Goal: Check status: Check status

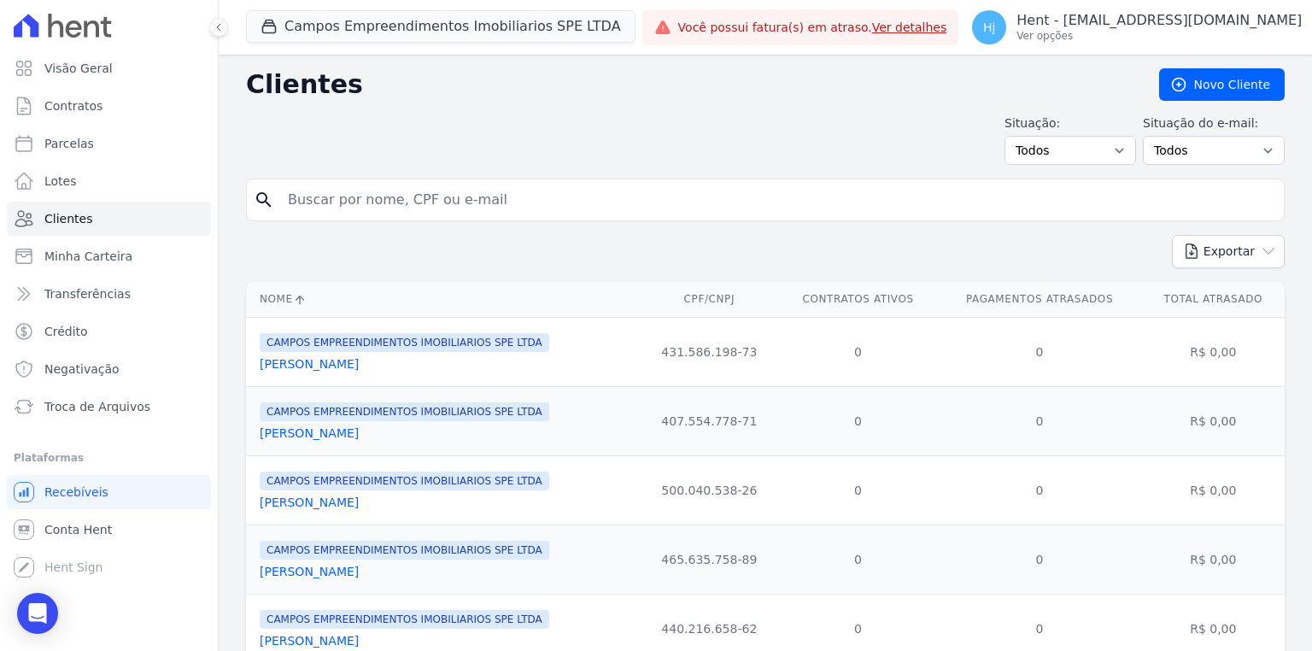
scroll to position [9, 0]
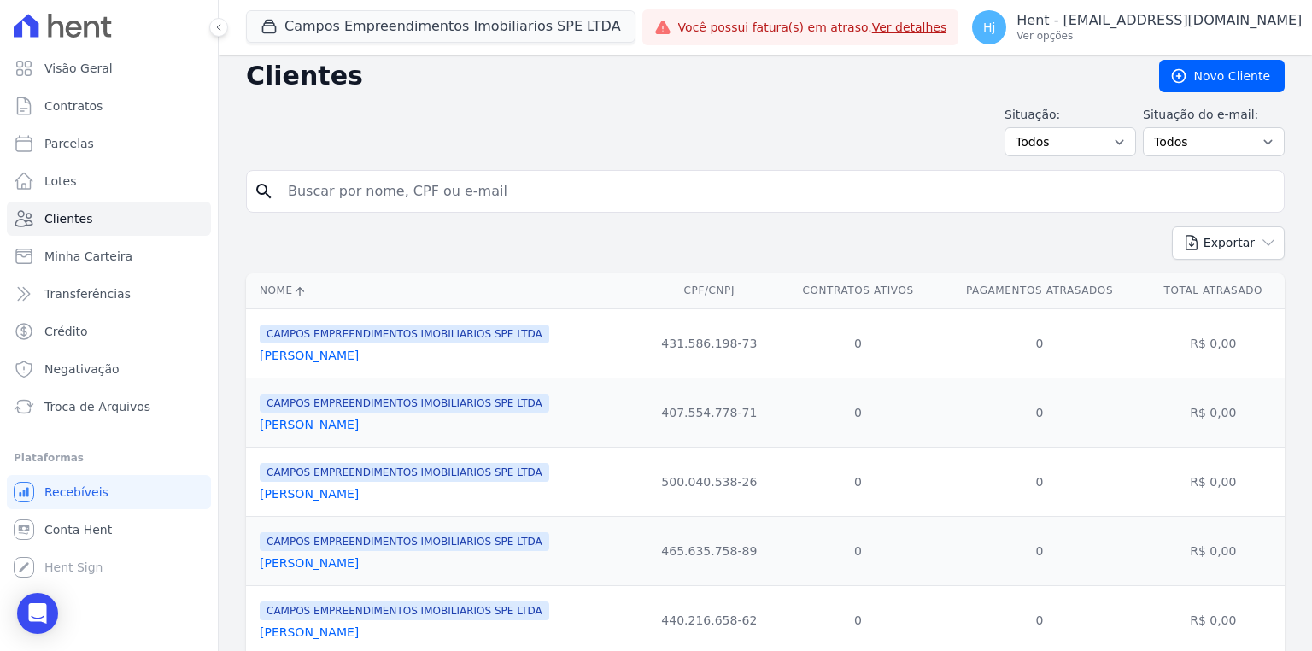
click at [297, 349] on link "Adriely Oliveira Souza" at bounding box center [309, 356] width 99 height 14
click at [301, 360] on link "Adriely Oliveira Souza" at bounding box center [309, 356] width 99 height 14
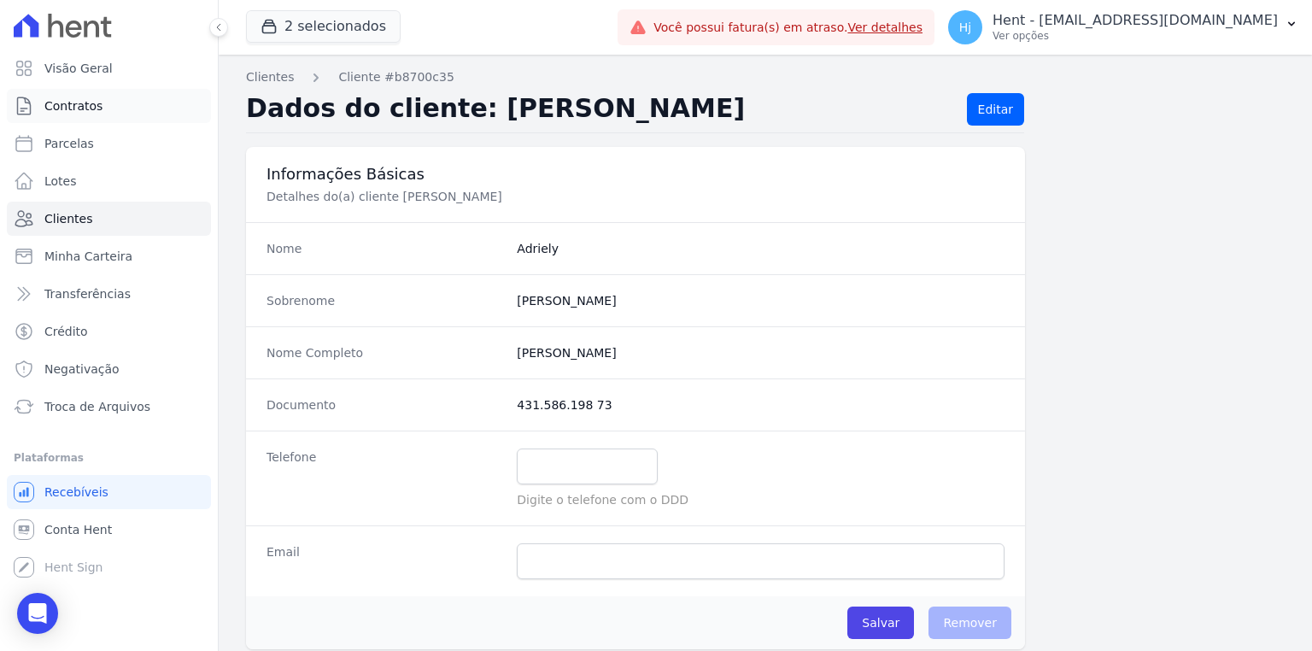
click at [80, 120] on link "Contratos" at bounding box center [109, 106] width 204 height 34
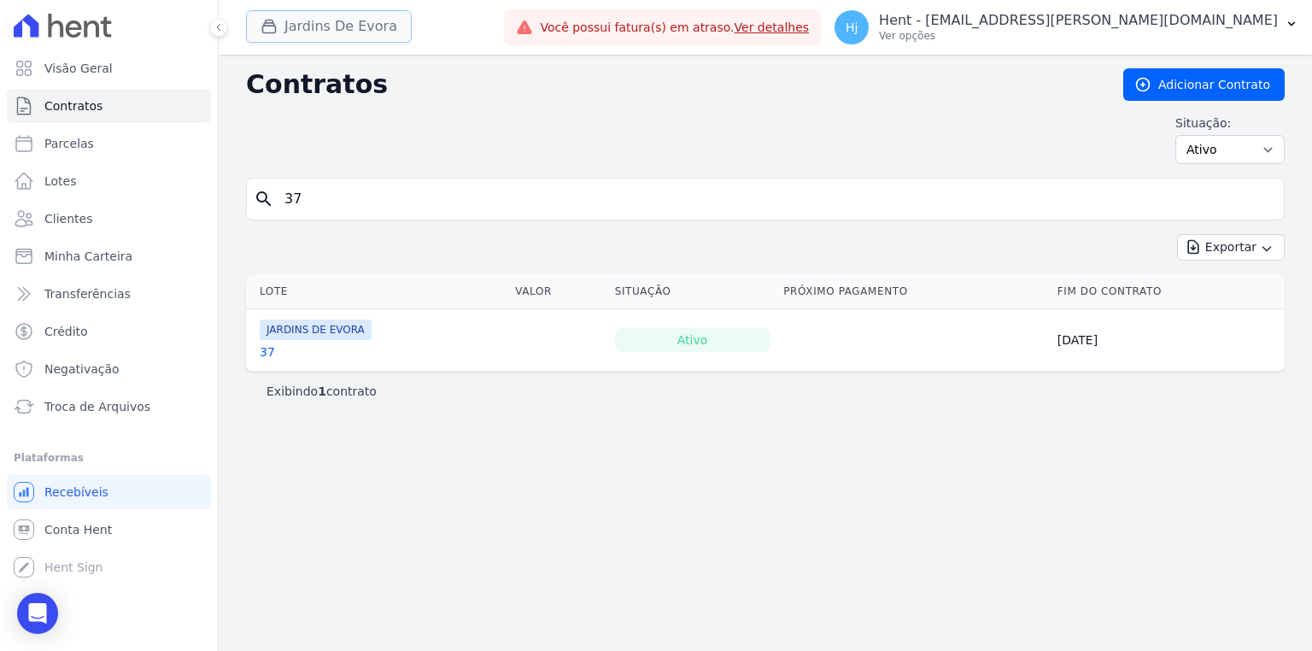
click at [306, 34] on button "Jardins De Evora" at bounding box center [329, 26] width 166 height 32
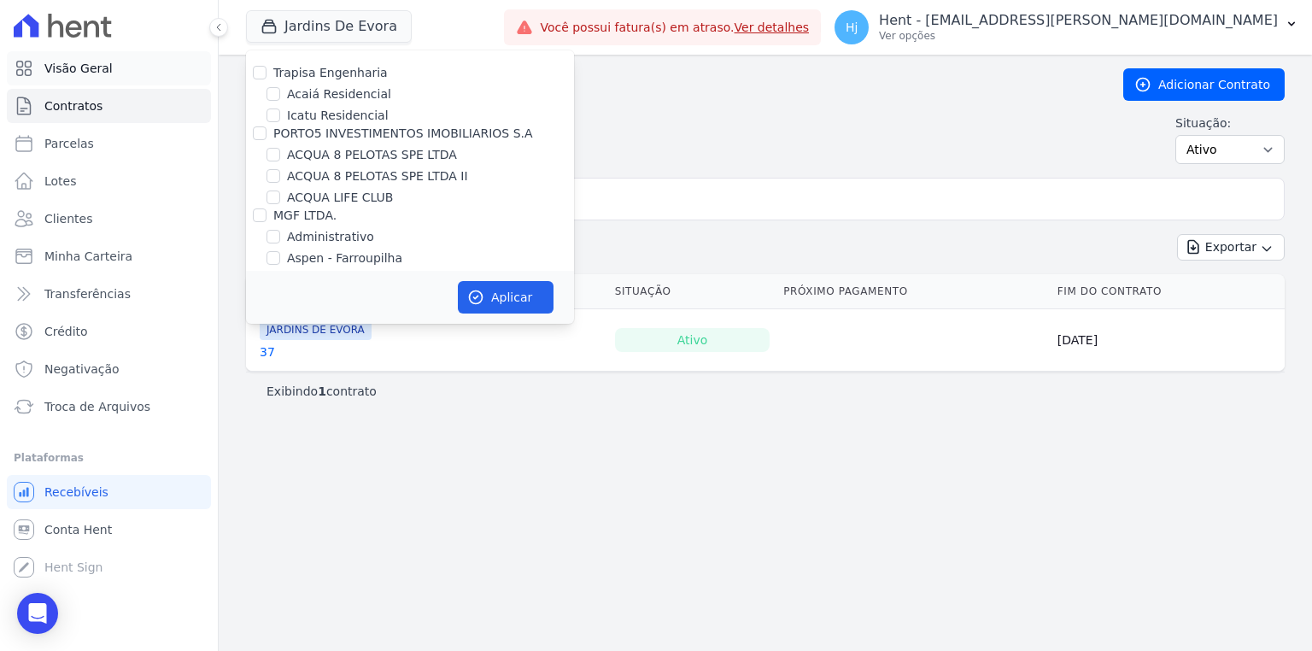
click at [91, 67] on span "Visão Geral" at bounding box center [78, 68] width 68 height 17
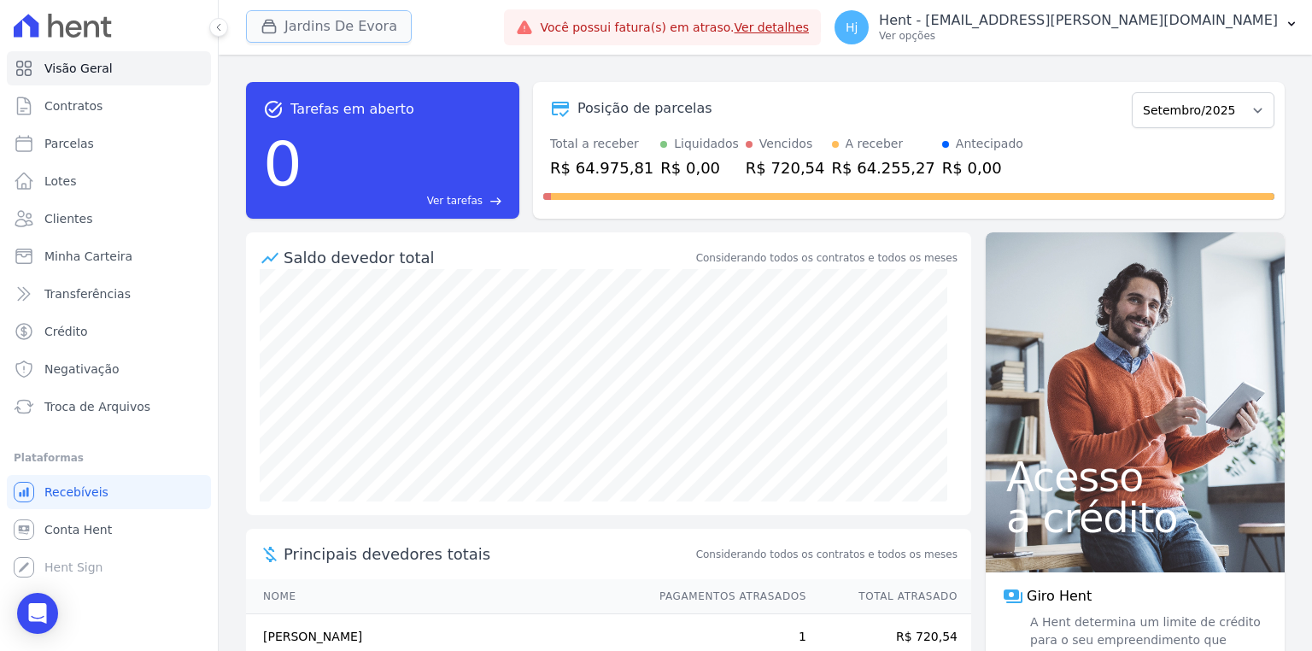
click at [298, 32] on button "Jardins De Evora" at bounding box center [329, 26] width 166 height 32
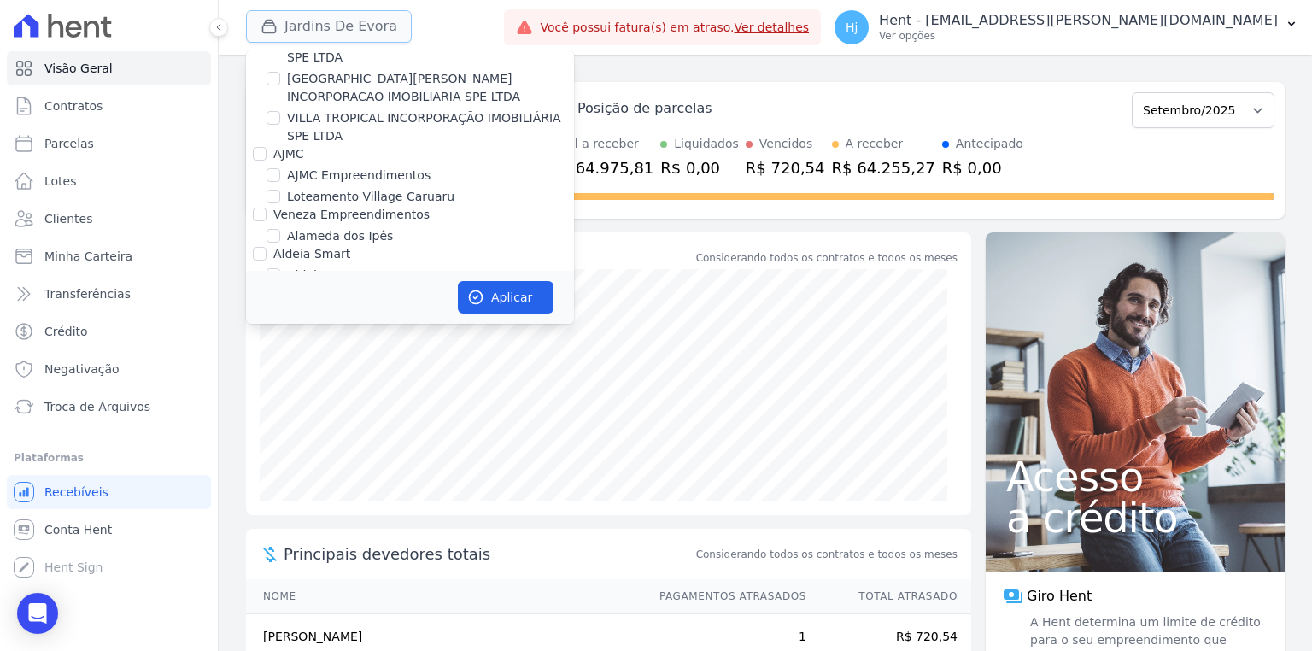
scroll to position [1572, 0]
click at [91, 138] on link "Parcelas" at bounding box center [109, 143] width 204 height 34
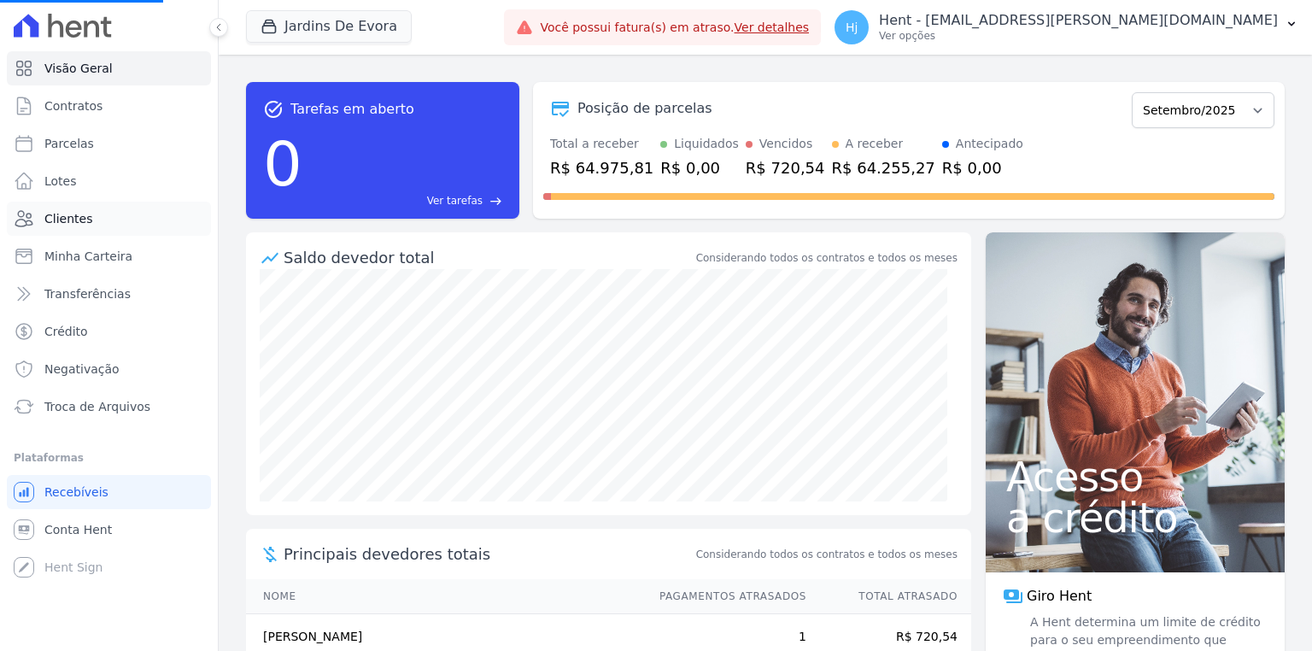
select select
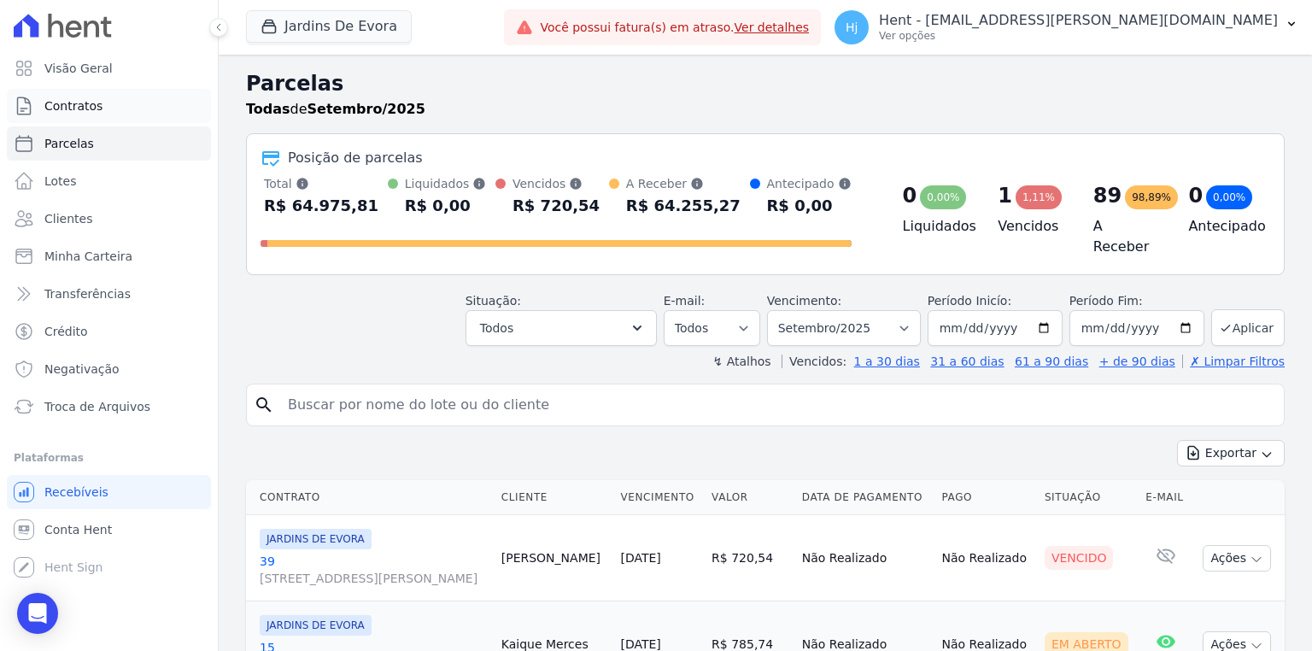
click at [91, 103] on span "Contratos" at bounding box center [73, 105] width 58 height 17
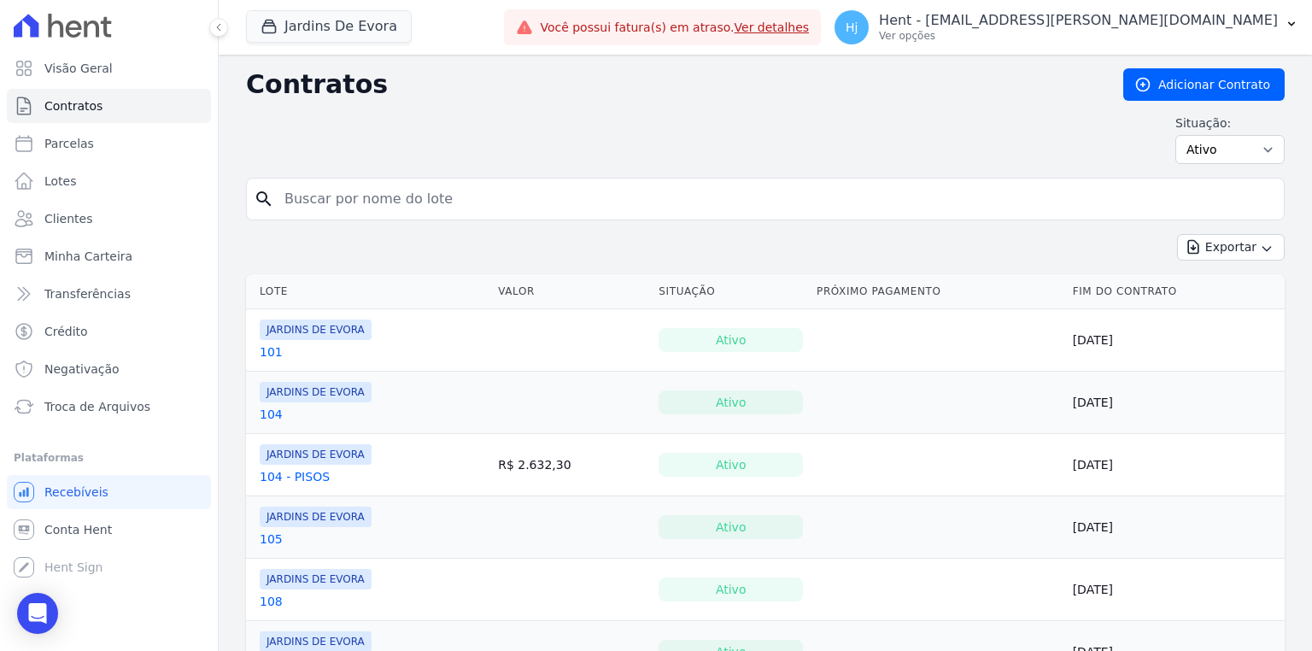
click at [273, 347] on link "101" at bounding box center [271, 351] width 23 height 17
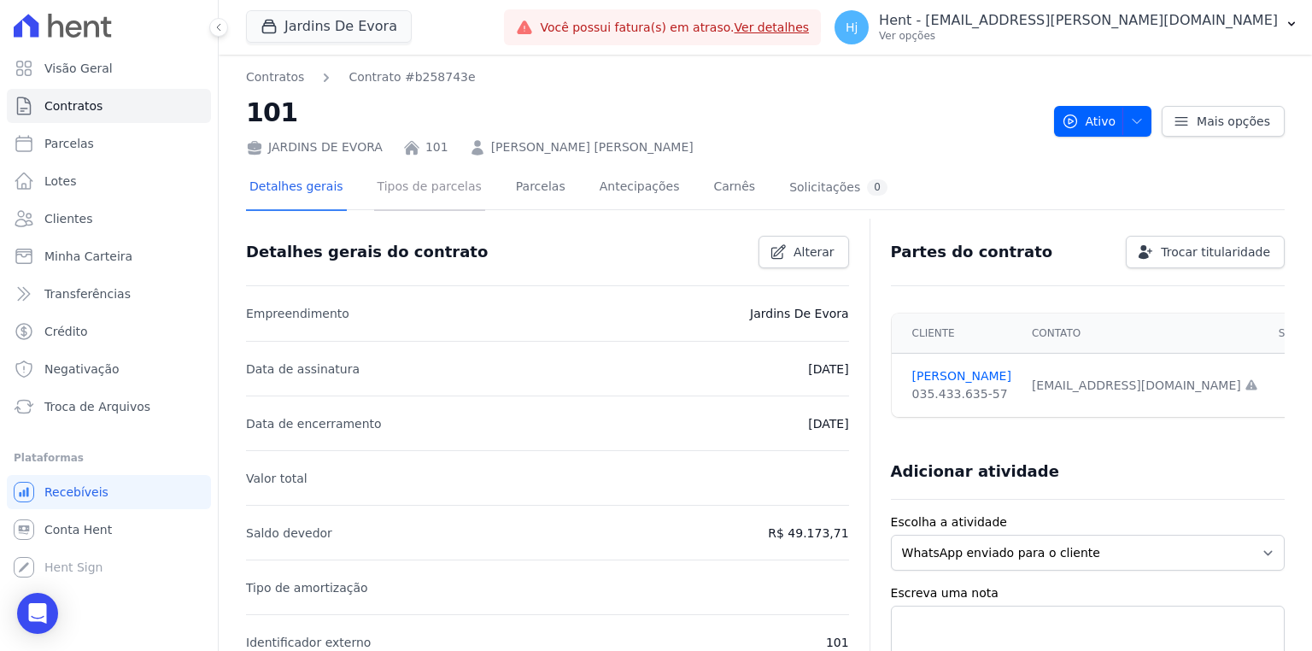
click at [405, 189] on link "Tipos de parcelas" at bounding box center [429, 188] width 111 height 45
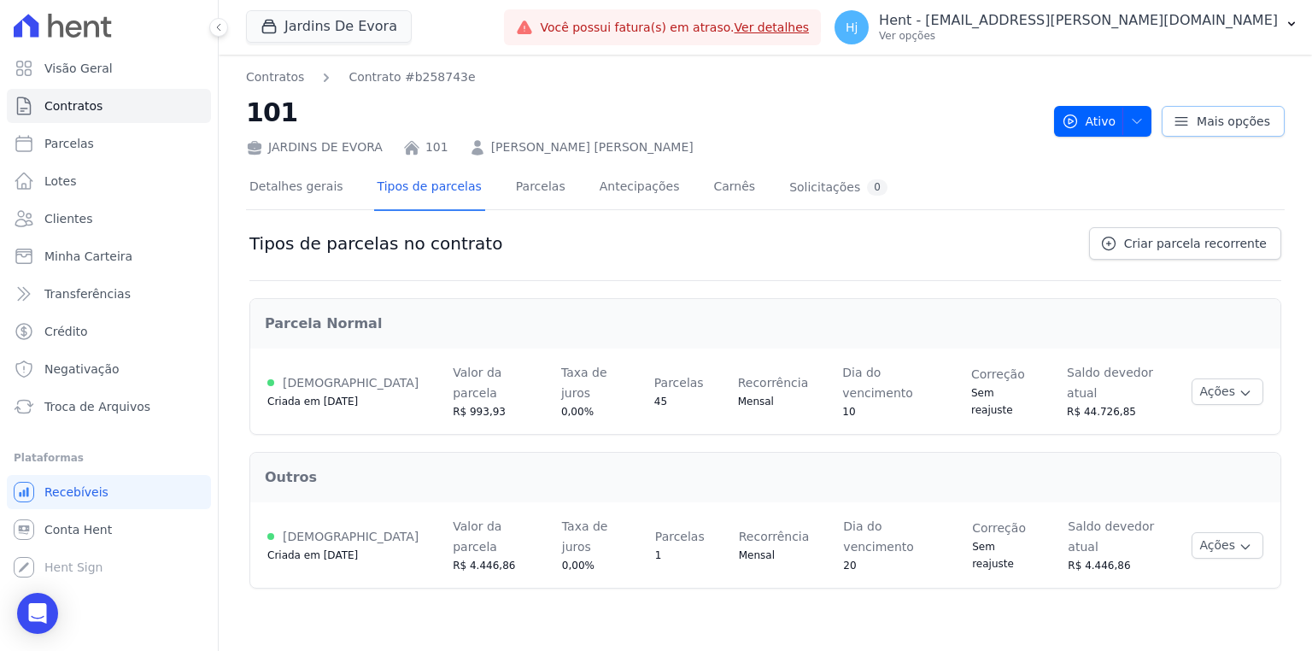
click at [1219, 120] on span "Mais opções" at bounding box center [1233, 121] width 73 height 17
click at [513, 193] on link "Parcelas" at bounding box center [541, 188] width 56 height 45
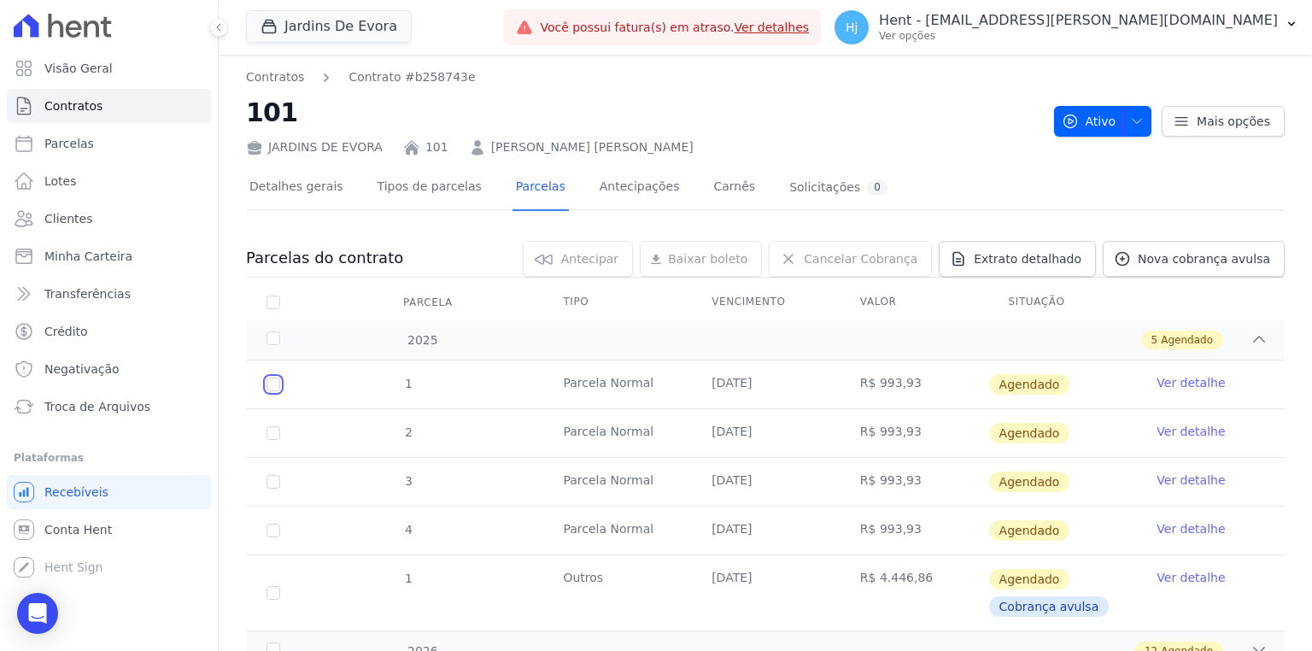
click at [268, 384] on input "checkbox" at bounding box center [274, 385] width 14 height 14
checkbox input "true"
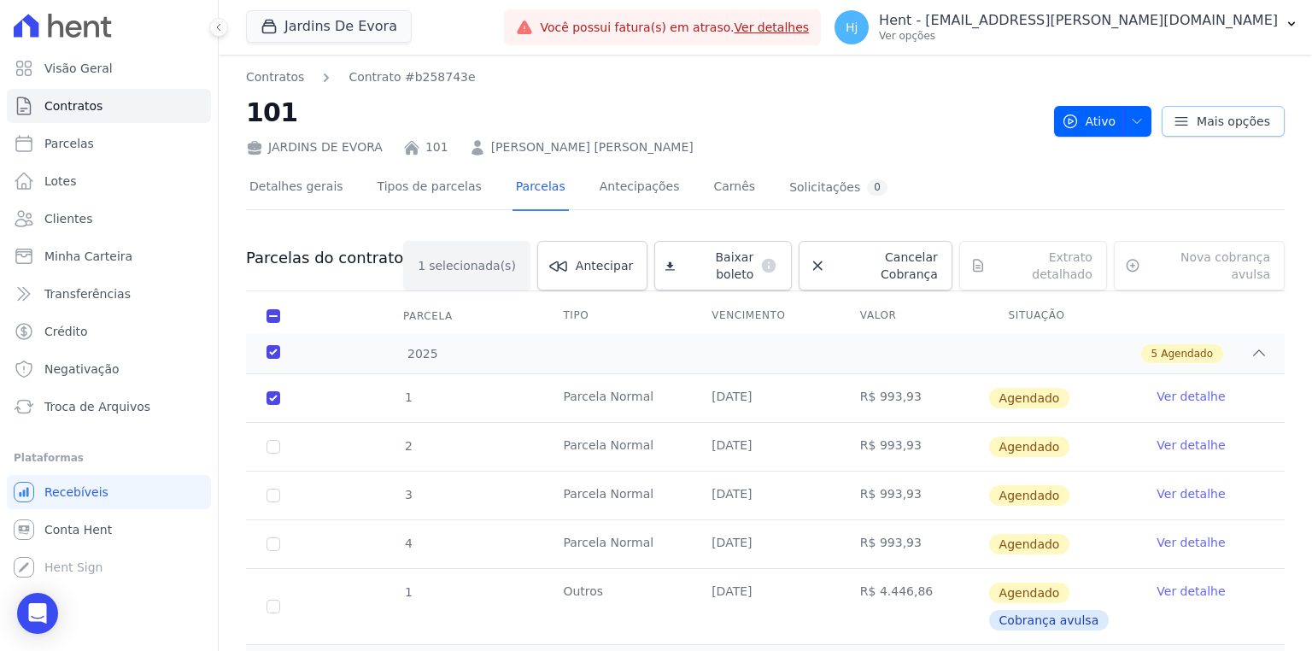
click at [1229, 114] on span "Mais opções" at bounding box center [1233, 121] width 73 height 17
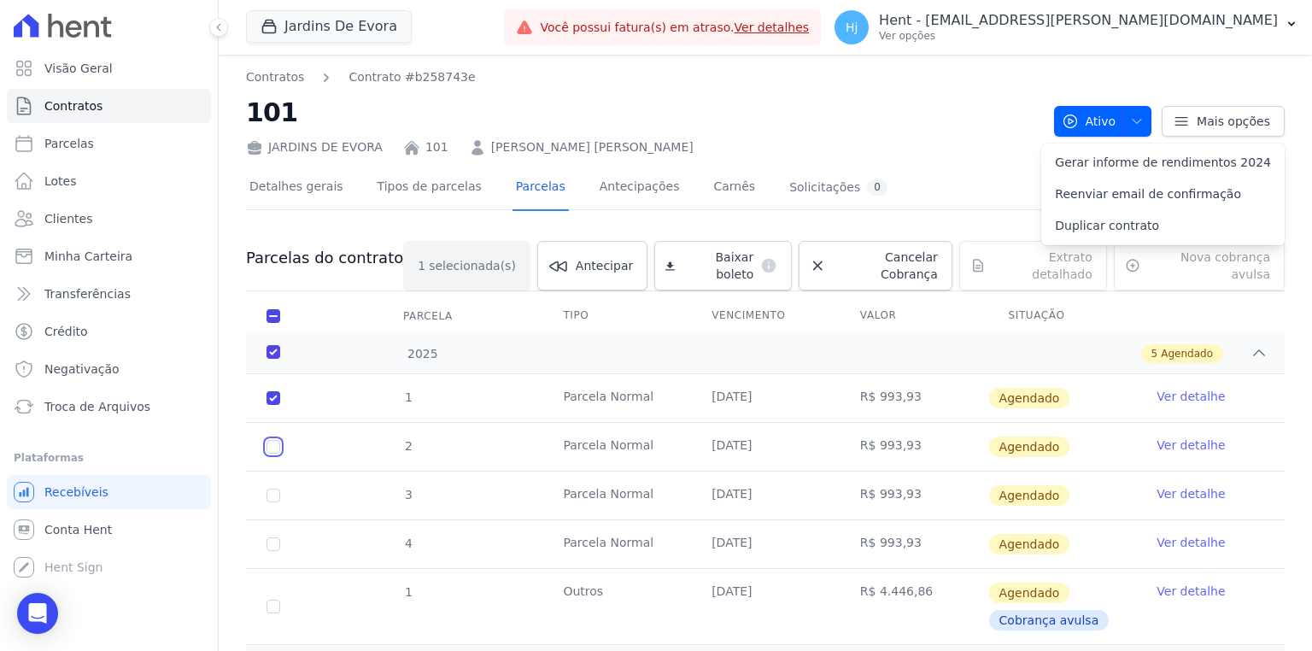
click at [273, 440] on input "checkbox" at bounding box center [274, 447] width 14 height 14
checkbox input "true"
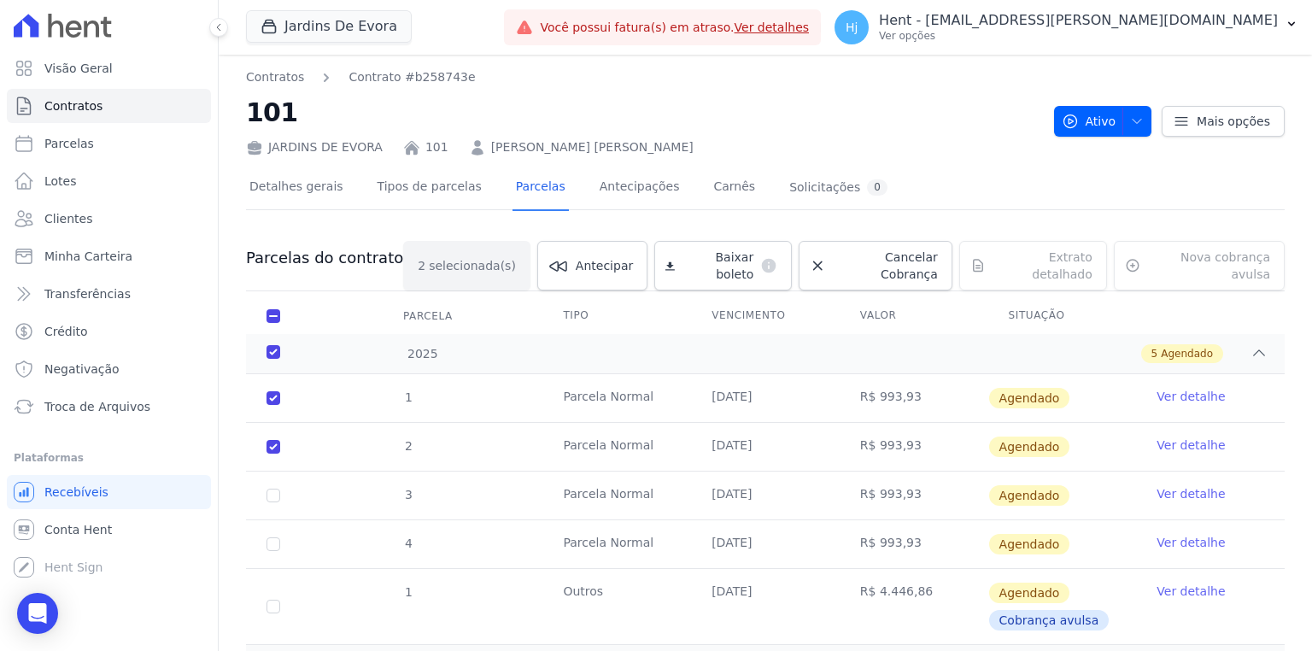
click at [1160, 388] on link "Ver detalhe" at bounding box center [1191, 396] width 68 height 17
